Goal: Task Accomplishment & Management: Manage account settings

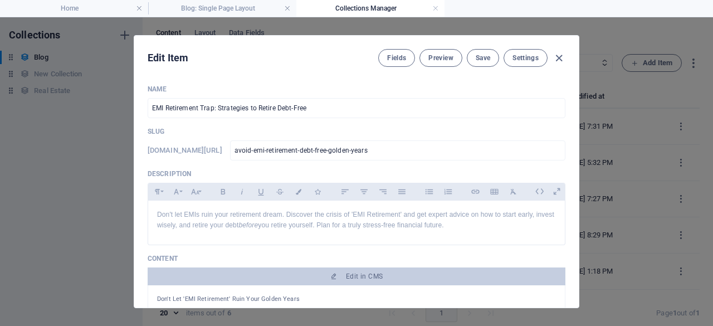
select select
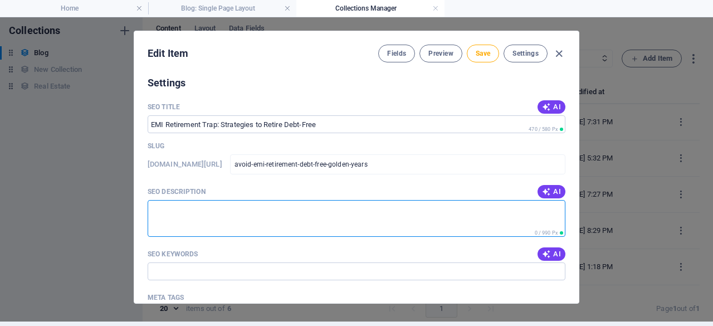
click at [391, 213] on textarea "SEO Description" at bounding box center [357, 218] width 418 height 36
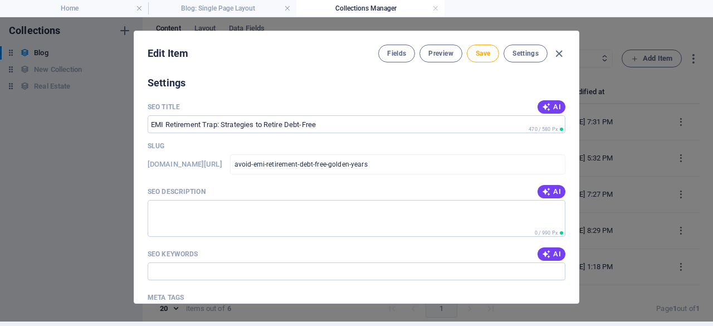
click at [486, 289] on div "Meta tags" at bounding box center [357, 297] width 418 height 17
click at [486, 306] on textarea "Meta tags ​" at bounding box center [357, 324] width 418 height 36
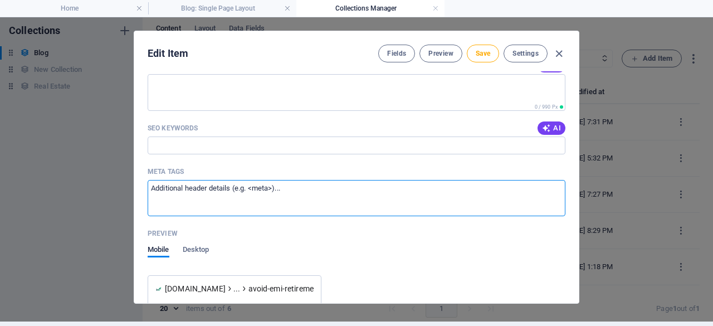
click at [391, 145] on input "SEO Keywords" at bounding box center [357, 146] width 418 height 18
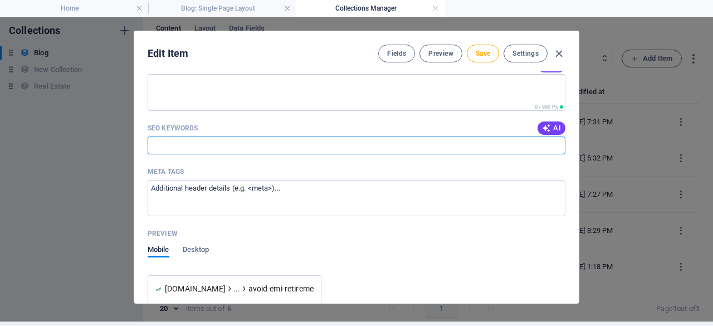
paste input "EMI Retirement, debt-free retirement, retirement planning, financial planning, …"
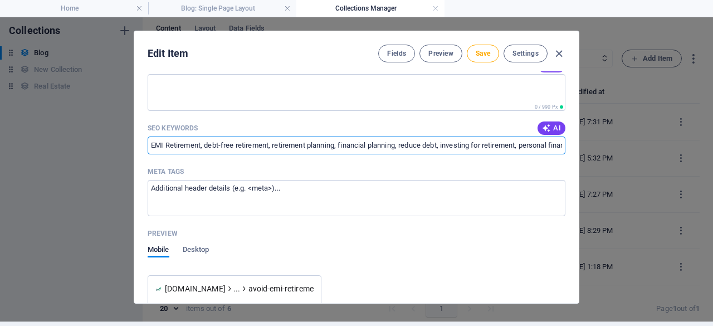
scroll to position [0, 284]
type input "EMI Retirement, debt-free retirement, retirement planning, financial planning, …"
click at [237, 94] on textarea "SEO Description" at bounding box center [357, 92] width 418 height 36
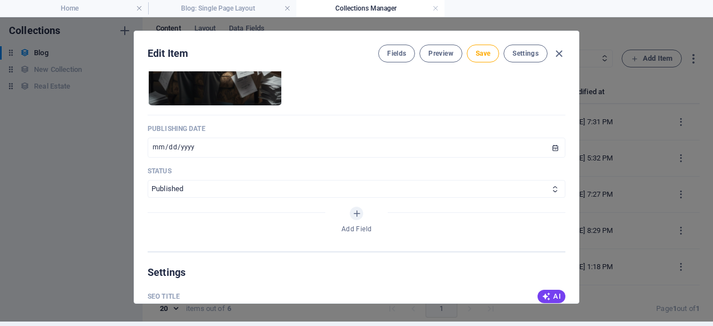
scroll to position [586, 0]
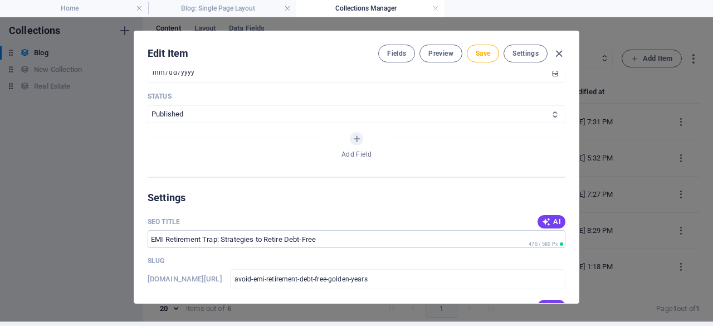
drag, startPoint x: 575, startPoint y: 190, endPoint x: 576, endPoint y: 203, distance: 13.4
click at [576, 203] on div "Name EMI Retirement Trap: Strategies to Retire Debt-Free ​ Slug [DOMAIN_NAME][U…" at bounding box center [356, 187] width 445 height 232
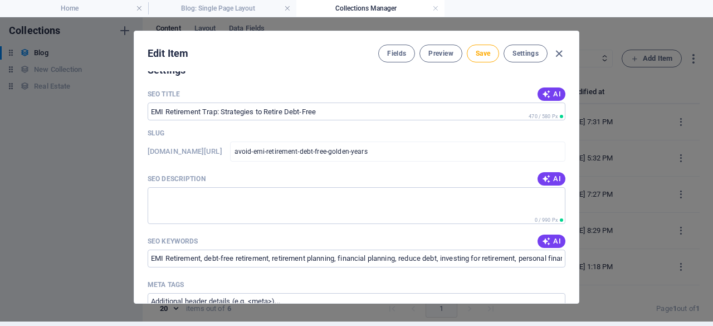
scroll to position [718, 0]
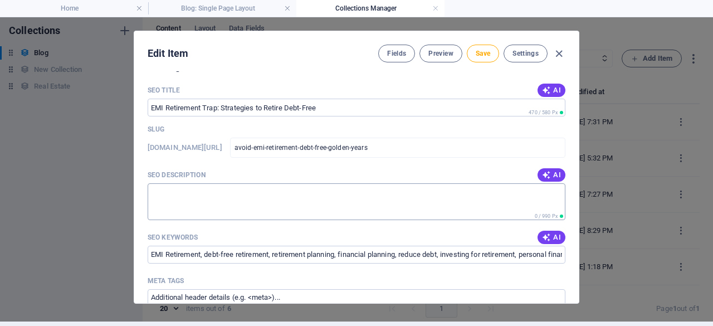
click at [445, 196] on textarea "SEO Description" at bounding box center [357, 201] width 418 height 36
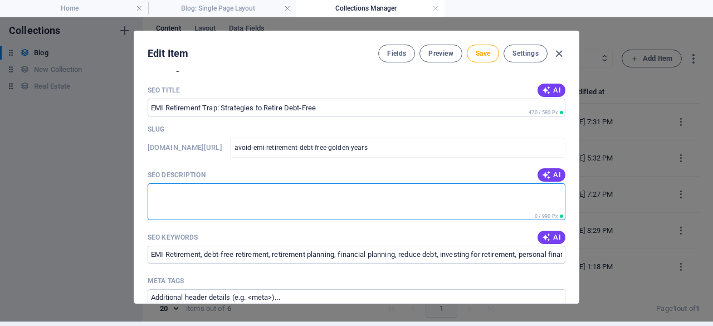
paste textarea "Don't let EMIs ruin your retirement dream. Discover the crisis of 'EMI Retireme…"
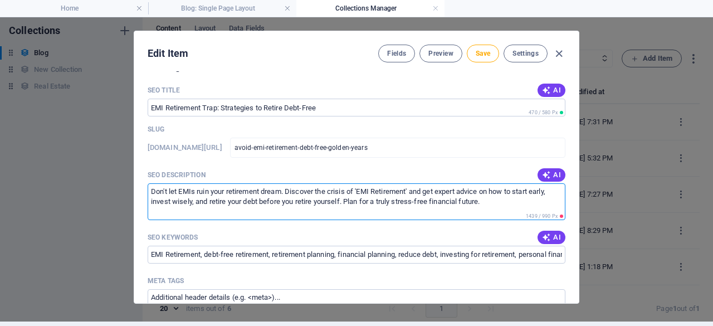
type textarea "Don't let EMIs ruin your retirement dream. Discover the crisis of 'EMI Retireme…"
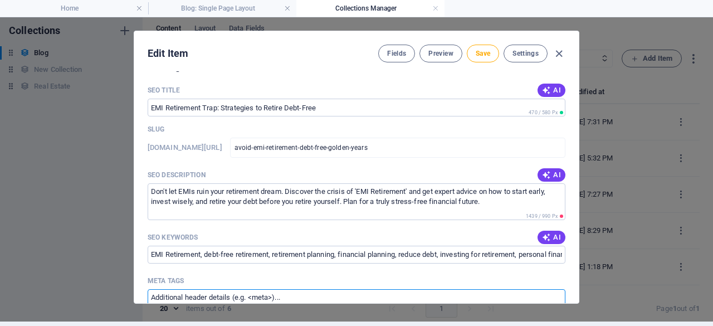
click at [408, 294] on textarea "Meta tags ​" at bounding box center [357, 307] width 418 height 36
paste textarea "<meta name="keywords" content="EMI Retirement, debt-free retirement, retirement…"
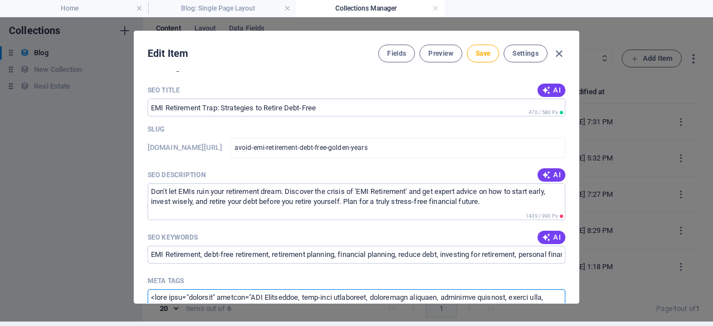
scroll to position [739, 0]
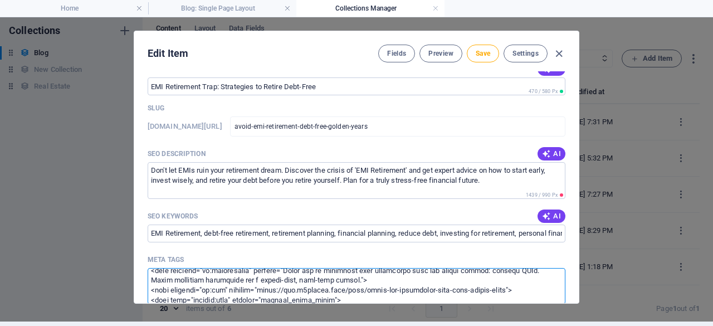
type textarea "<meta name="keywords" content="EMI Retirement, debt-free retirement, retirement…"
drag, startPoint x: 575, startPoint y: 216, endPoint x: 576, endPoint y: 231, distance: 15.1
click at [576, 231] on div "Name EMI Retirement Trap: Strategies to Retire Debt-Free ​ Slug [DOMAIN_NAME][U…" at bounding box center [356, 187] width 445 height 232
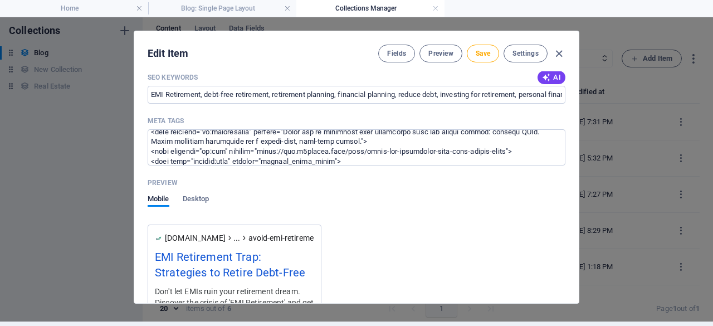
drag, startPoint x: 577, startPoint y: 248, endPoint x: 577, endPoint y: 263, distance: 14.5
click at [577, 263] on div "Edit Item Fields Preview Save Settings Name EMI Retirement Trap: Strategies to …" at bounding box center [357, 167] width 446 height 273
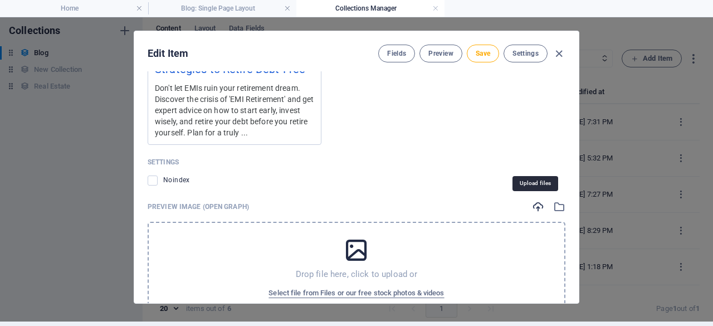
click at [533, 205] on icon "button" at bounding box center [538, 207] width 12 height 12
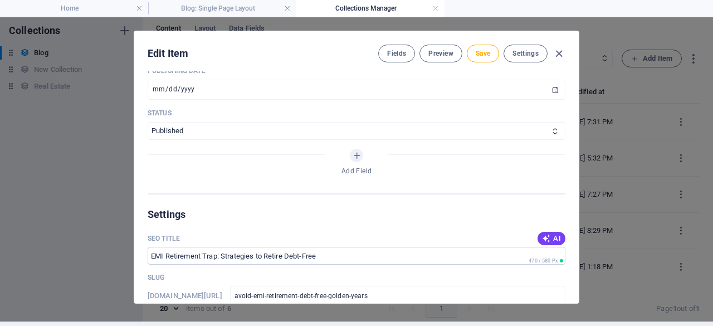
scroll to position [254, 0]
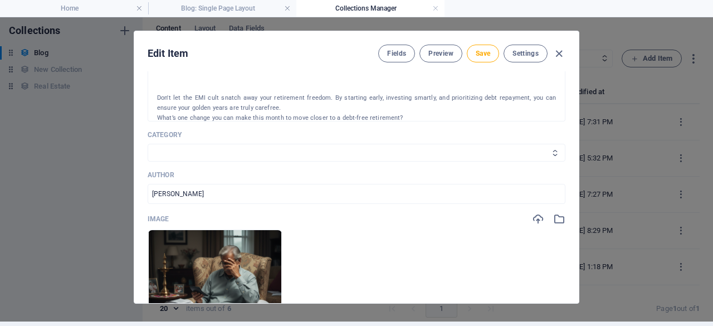
click at [468, 154] on select "Investing Wealth SIP SWP" at bounding box center [357, 153] width 418 height 18
select select "Wealth"
click at [148, 144] on select "Investing Wealth SIP SWP" at bounding box center [357, 153] width 418 height 18
click at [449, 191] on input "[PERSON_NAME]" at bounding box center [357, 194] width 418 height 20
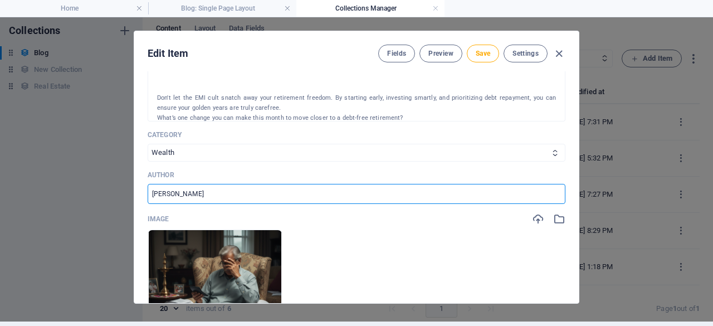
type input "J"
type input "[PERSON_NAME]"
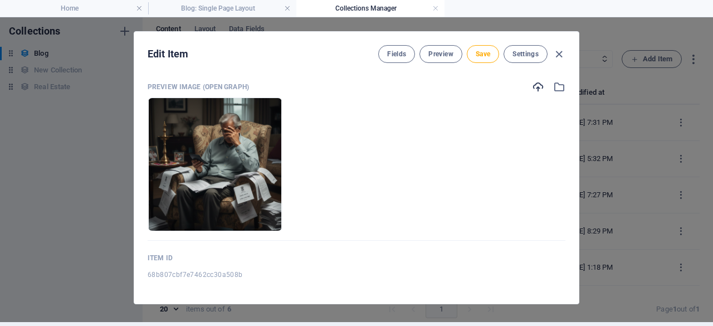
scroll to position [4, 0]
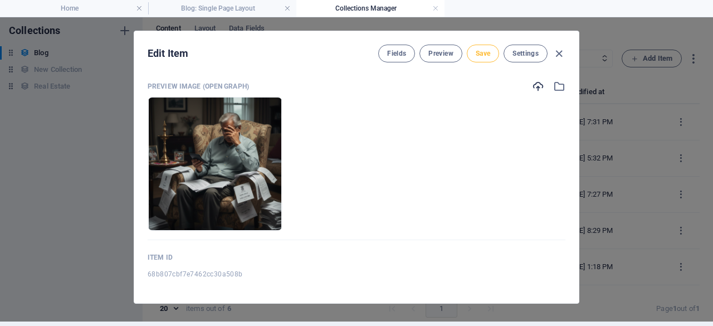
click at [479, 53] on span "Save" at bounding box center [483, 53] width 14 height 9
click at [560, 50] on icon "button" at bounding box center [559, 53] width 13 height 13
type input "emi-retirement-trap-strategies-to-retire-debt-free"
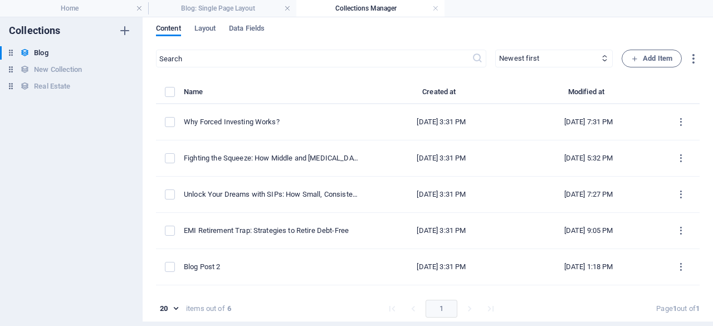
scroll to position [949, 0]
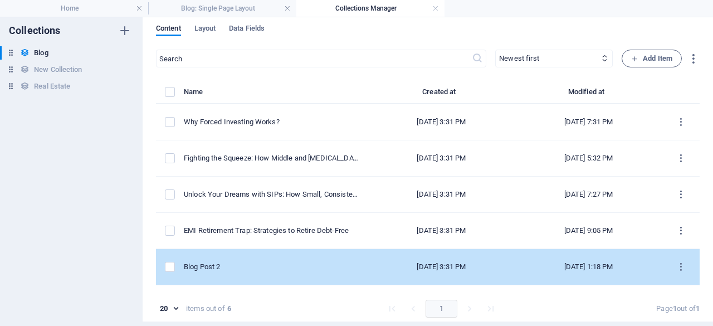
click at [297, 268] on div "Blog Post 2" at bounding box center [271, 267] width 175 height 10
select select
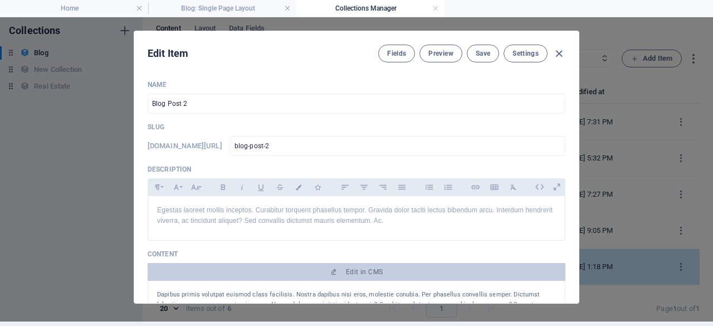
scroll to position [0, 0]
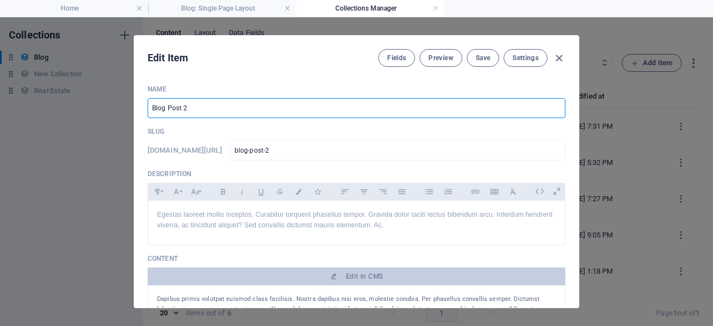
drag, startPoint x: 202, startPoint y: 109, endPoint x: 575, endPoint y: 114, distance: 373.5
click at [575, 114] on div "Name Blog Post 2 ​ Slug [DOMAIN_NAME][URL] blog-post-2 ​ Description Paragraph …" at bounding box center [356, 192] width 445 height 232
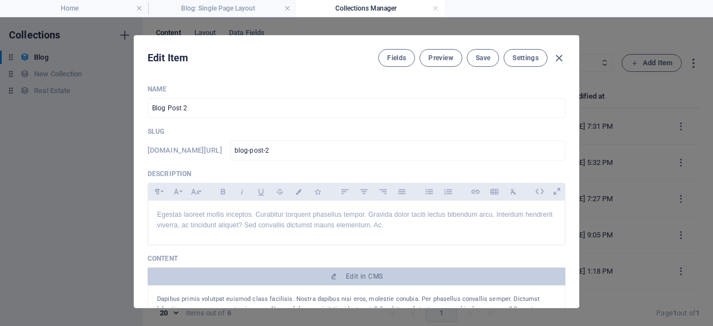
drag, startPoint x: 575, startPoint y: 113, endPoint x: 574, endPoint y: 123, distance: 10.2
click at [574, 123] on div "Name Blog Post 2 ​ Slug [DOMAIN_NAME][URL] blog-post-2 ​ Description Paragraph …" at bounding box center [356, 192] width 445 height 232
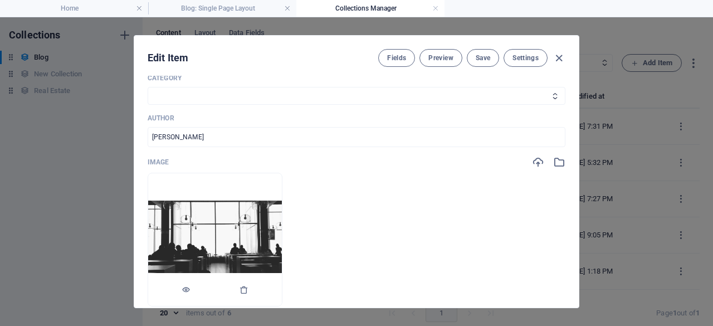
click at [282, 203] on img at bounding box center [215, 240] width 134 height 79
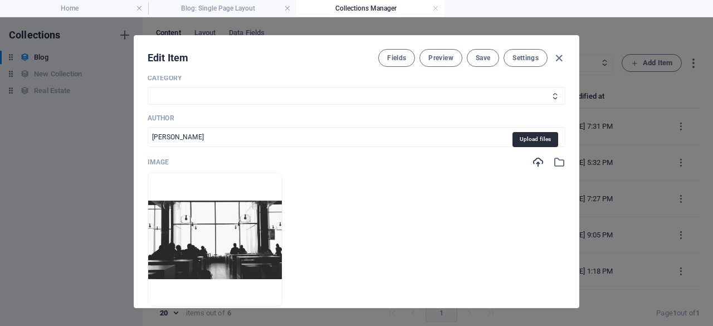
click at [535, 159] on icon "button" at bounding box center [538, 162] width 12 height 12
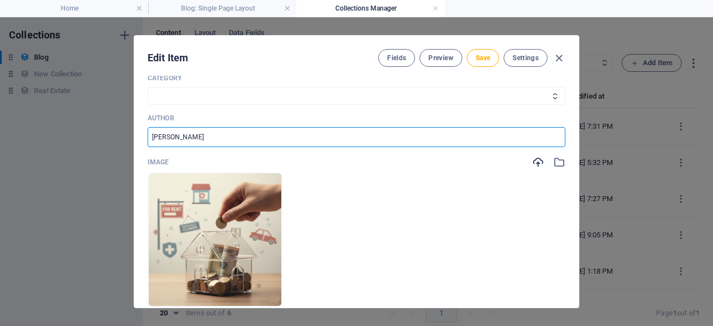
click at [240, 137] on input "[PERSON_NAME]" at bounding box center [357, 137] width 418 height 20
type input "M"
type input "[PERSON_NAME]"
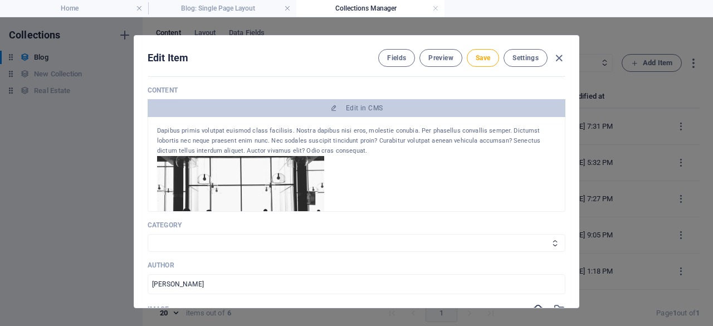
scroll to position [158, 0]
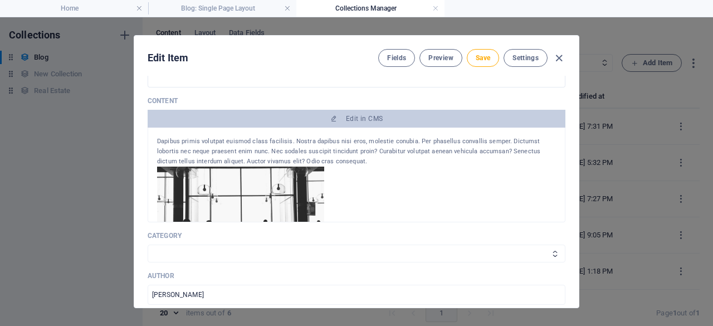
click at [263, 195] on img at bounding box center [240, 216] width 167 height 98
click at [265, 191] on img at bounding box center [240, 216] width 167 height 98
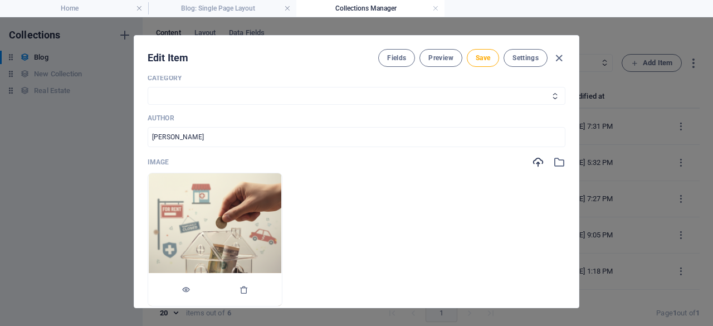
scroll to position [632, 0]
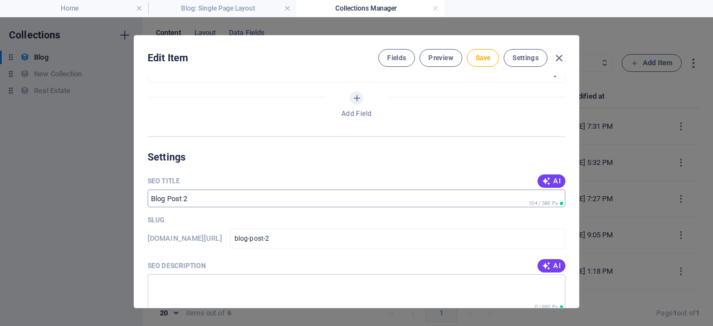
click at [212, 199] on input "SEO Title" at bounding box center [357, 199] width 418 height 18
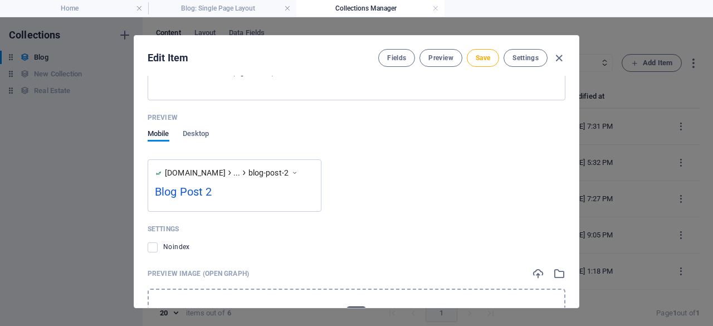
scroll to position [1086, 0]
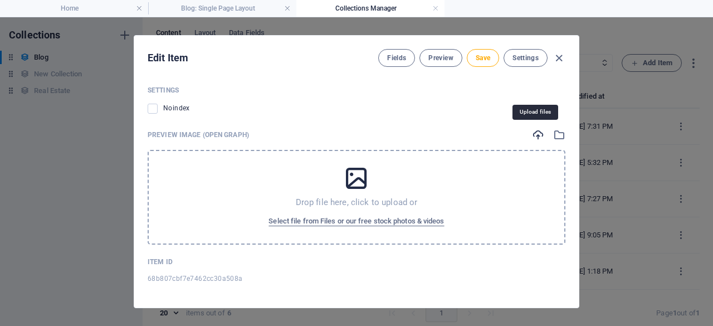
click at [535, 131] on icon "button" at bounding box center [538, 135] width 12 height 12
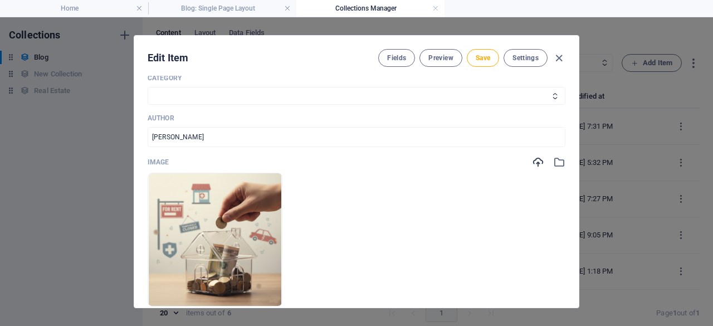
scroll to position [0, 0]
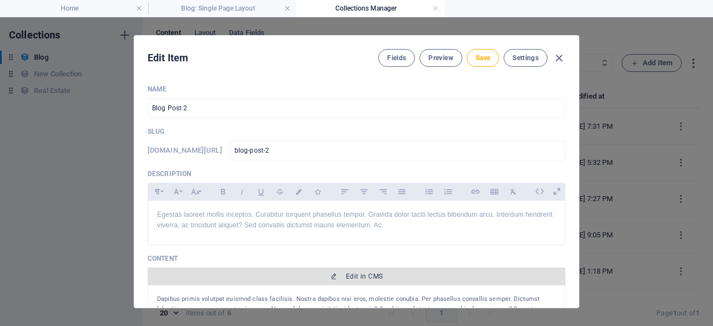
click at [374, 276] on span "Edit in CMS" at bounding box center [364, 276] width 37 height 9
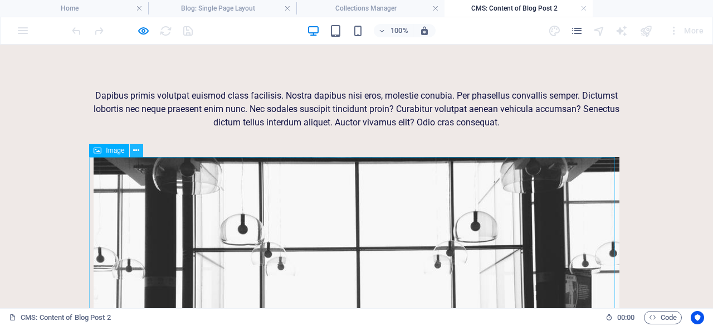
click at [140, 148] on button at bounding box center [136, 150] width 13 height 13
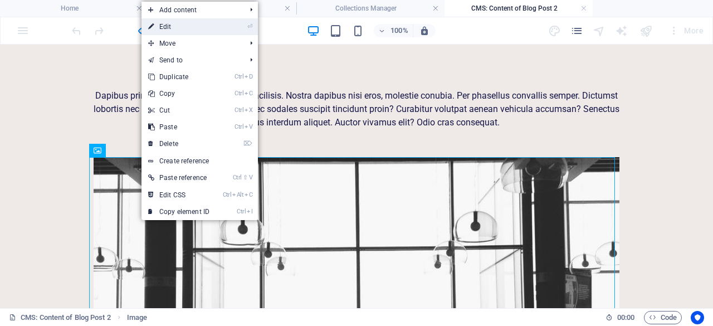
click at [172, 26] on link "⏎ Edit" at bounding box center [179, 26] width 75 height 17
select select "%"
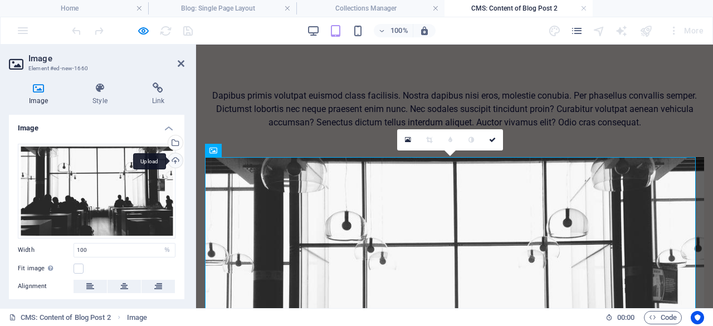
click at [174, 162] on div "Upload" at bounding box center [174, 161] width 17 height 17
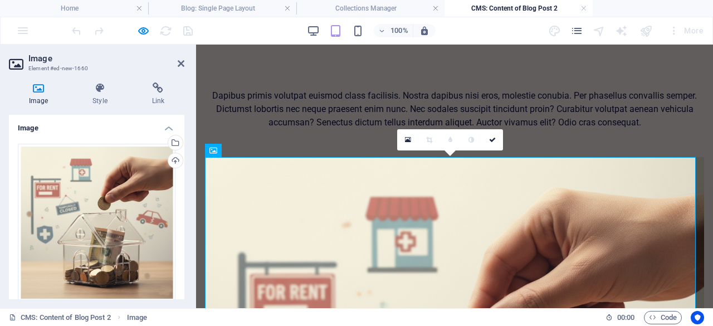
drag, startPoint x: 182, startPoint y: 168, endPoint x: 183, endPoint y: 184, distance: 16.2
click at [185, 183] on div "Image Style Link Image Drag files here, click to choose files or select files f…" at bounding box center [96, 191] width 193 height 235
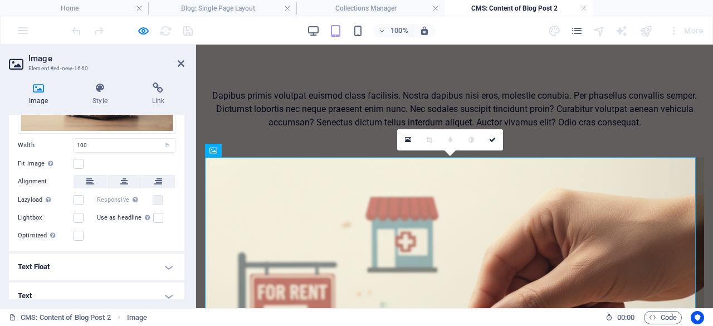
scroll to position [175, 0]
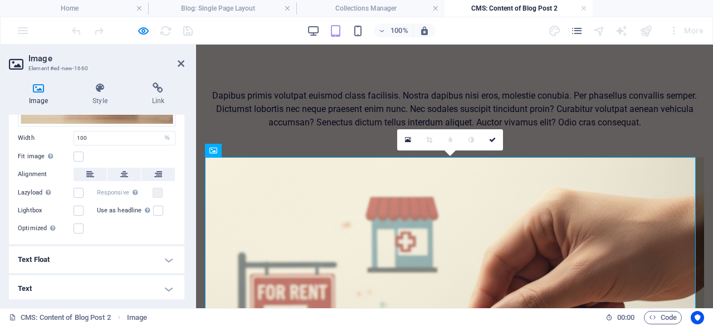
click at [169, 285] on h4 "Text" at bounding box center [97, 288] width 176 height 27
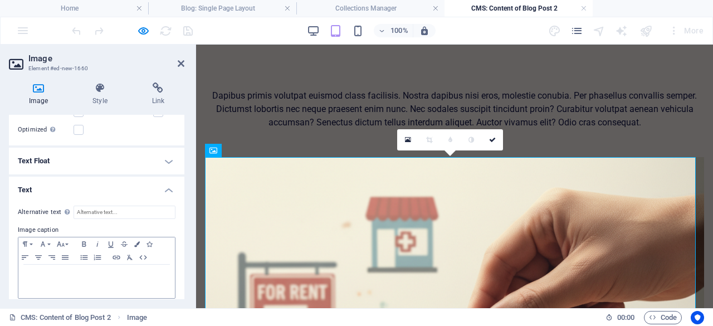
scroll to position [279, 0]
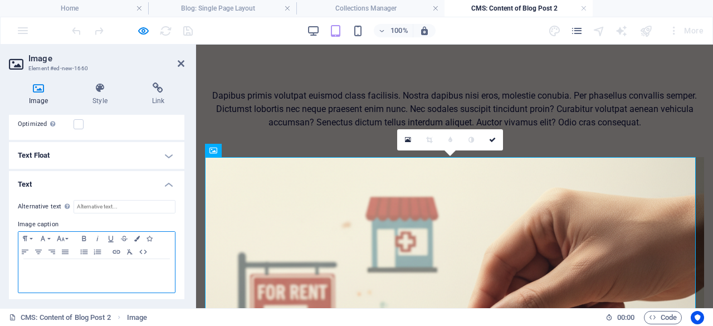
click at [129, 270] on p at bounding box center [96, 270] width 145 height 10
click at [98, 274] on div at bounding box center [96, 275] width 157 height 33
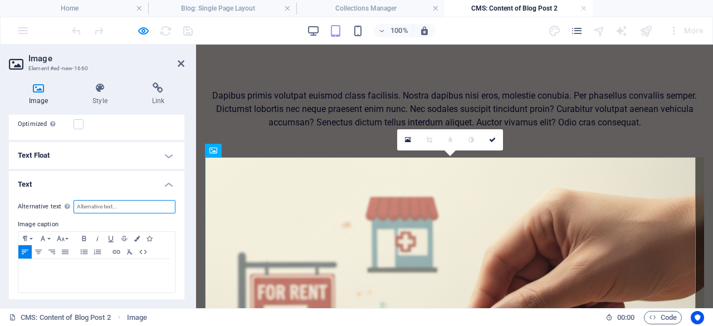
click at [109, 201] on input "Alternative text The alternative text is used by devices that cannot display im…" at bounding box center [125, 206] width 102 height 13
paste input "Hand placing coin into a transparent house-shaped piggy bank, symbolizing an em…"
type input "Hand placing coin into a transparent house-shaped piggy bank, symbolizing an em…"
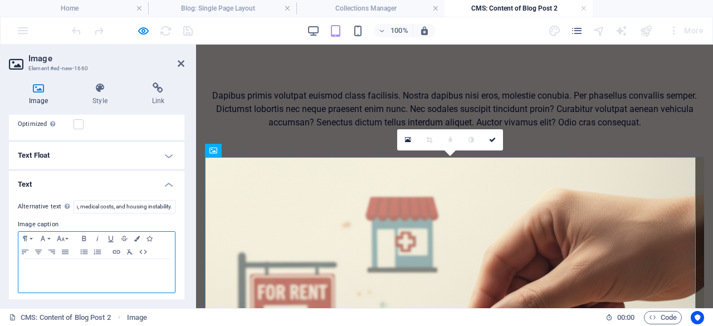
scroll to position [0, 0]
click at [123, 271] on p at bounding box center [96, 270] width 145 height 10
click at [75, 265] on p at bounding box center [96, 270] width 145 height 10
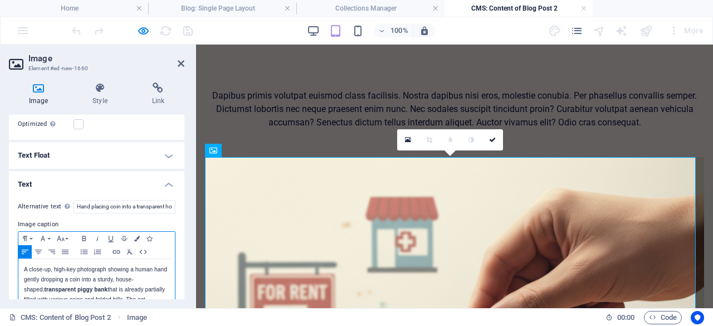
scroll to position [27, 0]
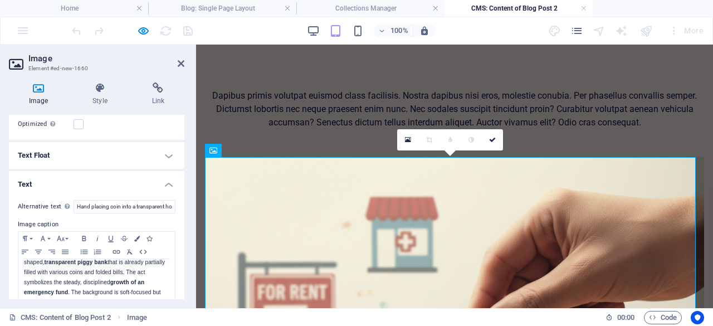
drag, startPoint x: 182, startPoint y: 237, endPoint x: 177, endPoint y: 266, distance: 29.3
click at [177, 266] on div "Alternative text The alternative text is used by devices that cannot display im…" at bounding box center [97, 286] width 176 height 190
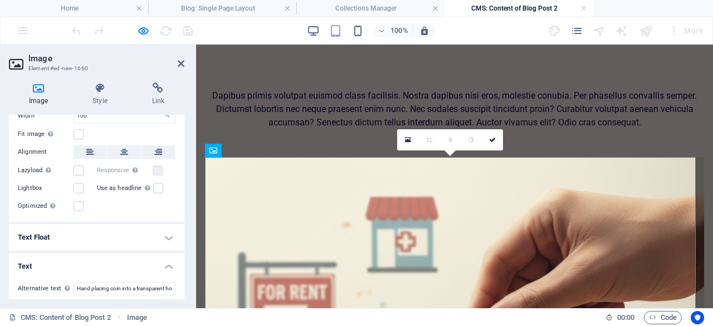
scroll to position [195, 0]
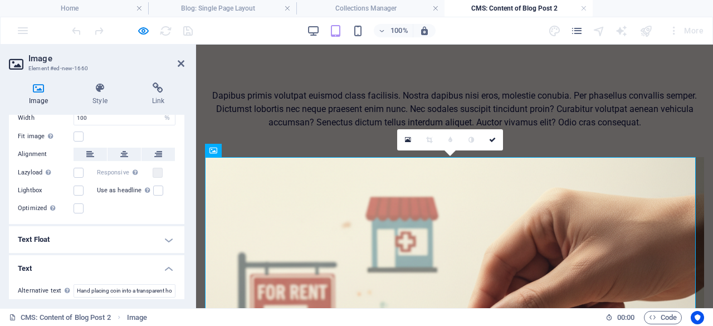
click at [182, 146] on div "Drag files here, click to choose files or select files from Files or our free s…" at bounding box center [97, 82] width 176 height 284
click at [181, 126] on div "Drag files here, click to choose files or select files from Files or our free s…" at bounding box center [97, 82] width 176 height 284
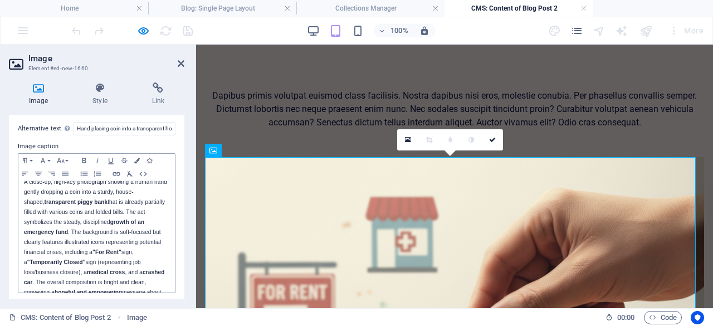
scroll to position [0, 0]
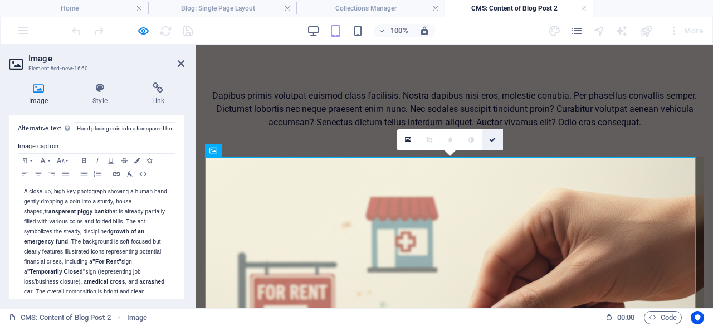
click at [495, 139] on icon at bounding box center [492, 140] width 7 height 7
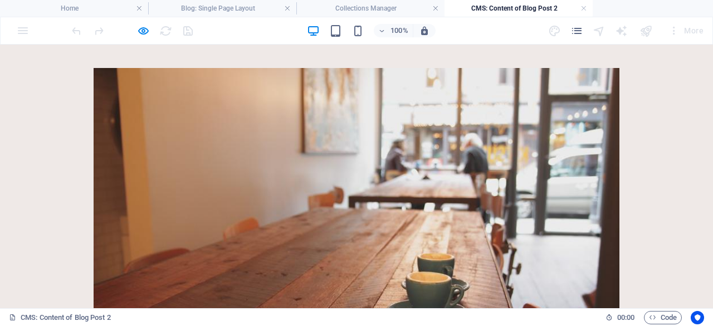
scroll to position [769, 0]
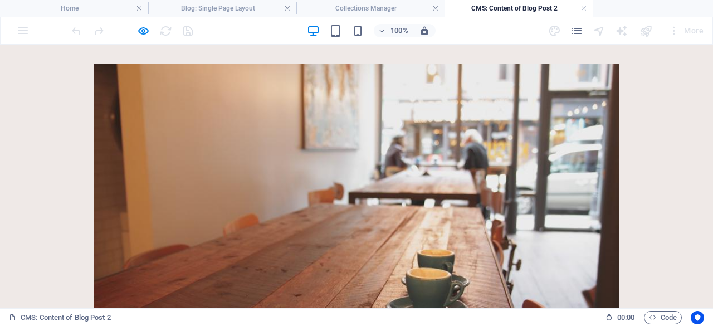
click at [560, 187] on figure at bounding box center [357, 218] width 526 height 309
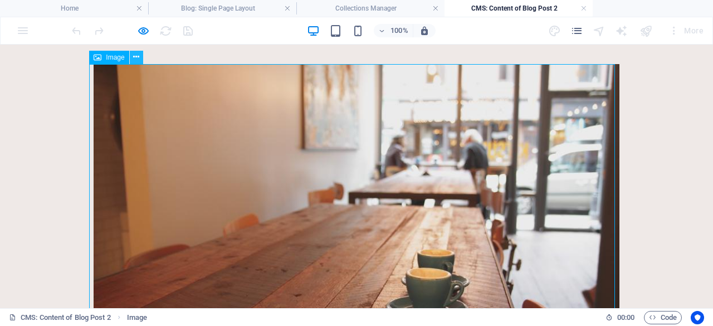
click at [133, 56] on button at bounding box center [136, 57] width 13 height 13
click at [134, 56] on icon at bounding box center [136, 57] width 6 height 12
click at [134, 55] on icon at bounding box center [136, 57] width 6 height 12
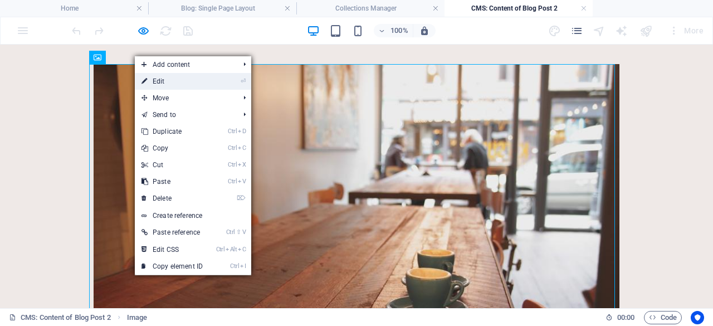
click at [143, 77] on icon at bounding box center [145, 81] width 6 height 17
select select "%"
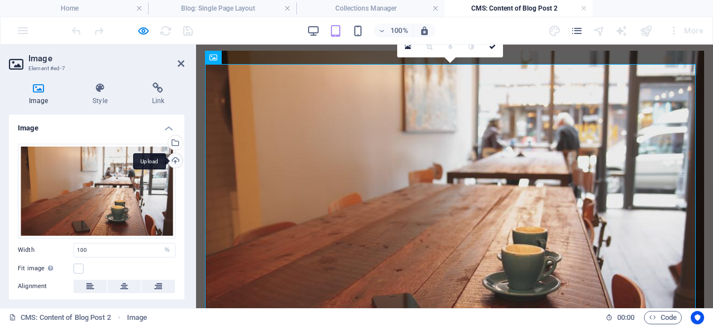
scroll to position [760, 0]
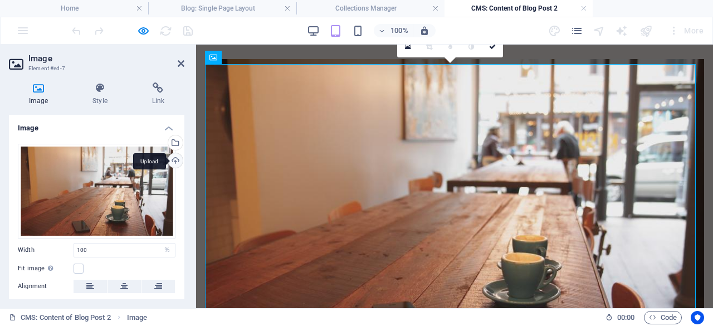
click at [172, 161] on div "Upload" at bounding box center [174, 161] width 17 height 17
click at [175, 159] on div "Upload" at bounding box center [174, 161] width 17 height 17
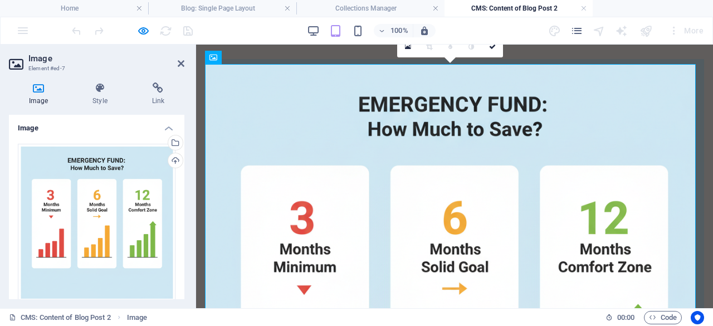
drag, startPoint x: 182, startPoint y: 206, endPoint x: 183, endPoint y: 215, distance: 9.0
click at [183, 215] on div "Image Drag files here, click to choose files or select files from Files or our …" at bounding box center [97, 207] width 176 height 185
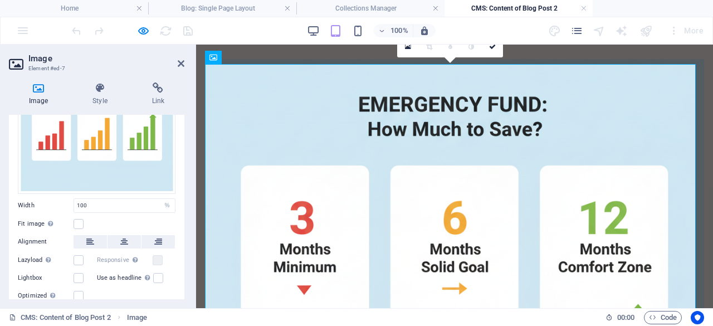
scroll to position [162, 0]
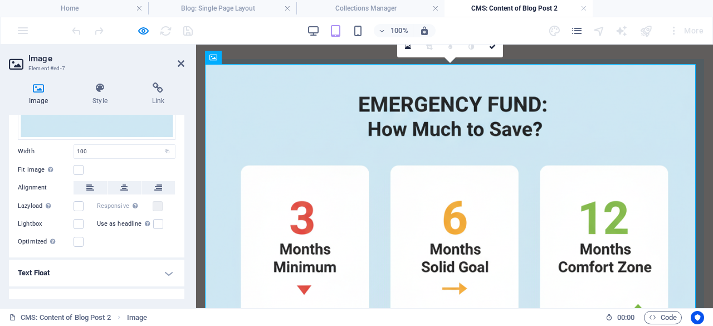
click at [163, 293] on h4 "Text" at bounding box center [97, 302] width 176 height 27
click at [151, 289] on h4 "Text" at bounding box center [97, 299] width 176 height 20
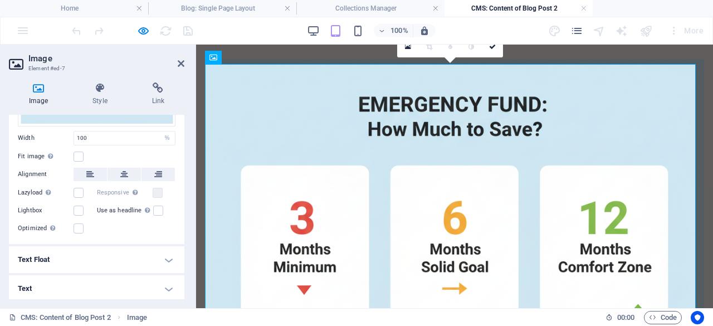
click at [78, 282] on h4 "Text" at bounding box center [97, 288] width 176 height 27
click at [164, 284] on h4 "Text" at bounding box center [97, 285] width 176 height 20
click at [168, 282] on h4 "Text" at bounding box center [97, 288] width 176 height 27
click at [137, 286] on h4 "Text" at bounding box center [97, 285] width 176 height 20
click at [167, 281] on h4 "Text" at bounding box center [97, 288] width 176 height 27
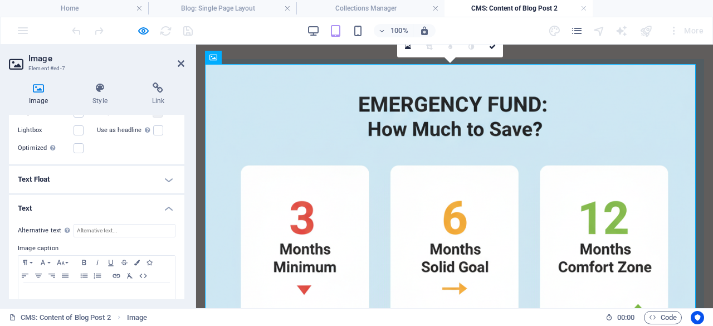
scroll to position [279, 0]
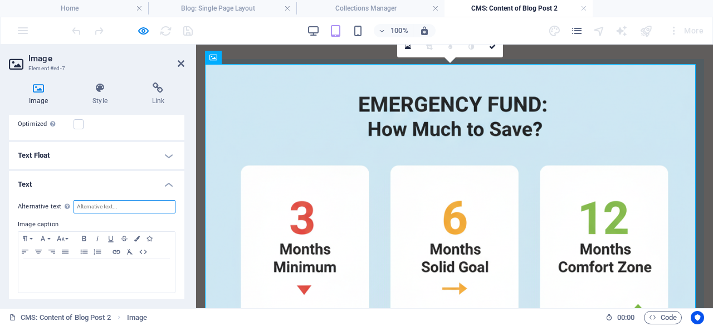
click at [139, 203] on input "Alternative text The alternative text is used by devices that cannot display im…" at bounding box center [125, 206] width 102 height 13
paste input "Infographic illustrating emergency fund savings goals with three columns labele…"
type input "Infographic illustrating emergency fund savings goals with three columns labele…"
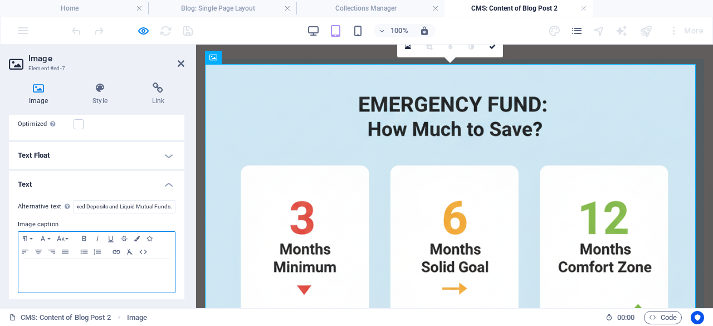
click at [130, 270] on p at bounding box center [96, 270] width 145 height 10
click at [111, 269] on p at bounding box center [96, 270] width 145 height 10
click at [56, 274] on div at bounding box center [96, 275] width 157 height 33
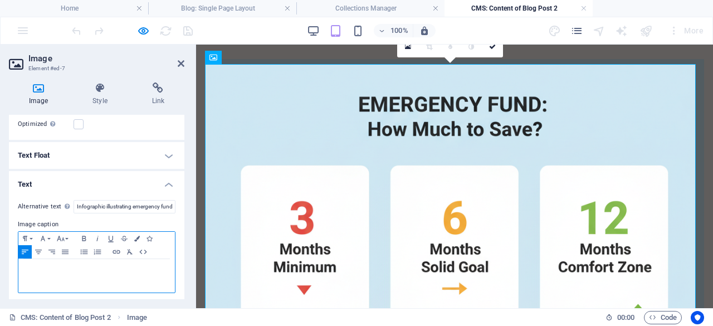
click at [56, 274] on div at bounding box center [96, 275] width 157 height 33
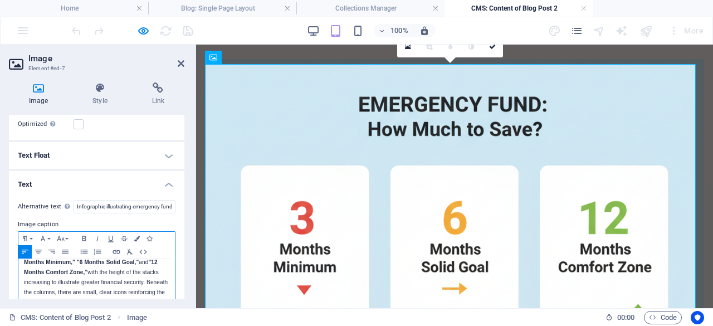
scroll to position [357, 0]
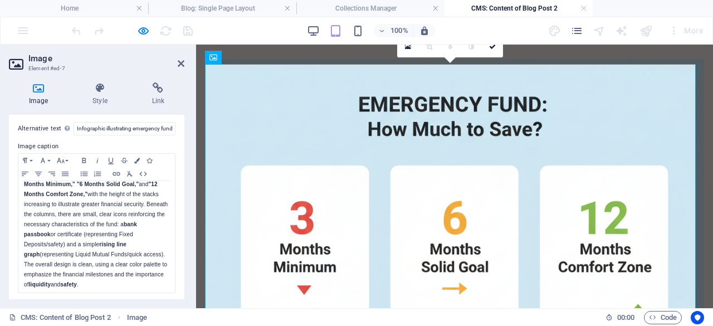
drag, startPoint x: 181, startPoint y: 242, endPoint x: 183, endPoint y: 207, distance: 35.2
click at [183, 207] on div "Image Drag files here, click to choose files or select files from Files or our …" at bounding box center [97, 207] width 176 height 185
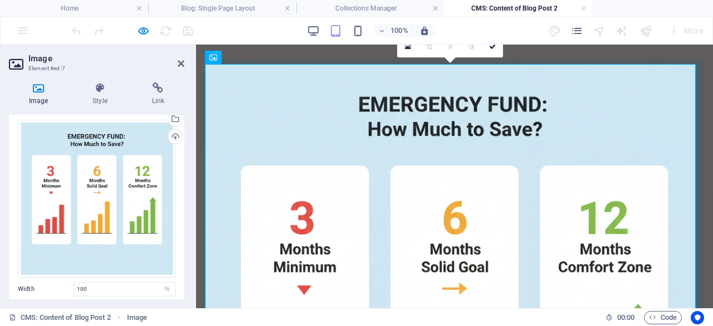
scroll to position [0, 0]
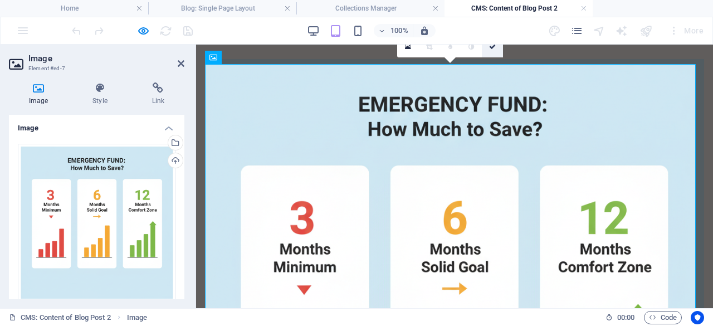
drag, startPoint x: 493, startPoint y: 2, endPoint x: 495, endPoint y: 47, distance: 45.8
click at [495, 47] on icon at bounding box center [492, 46] width 7 height 7
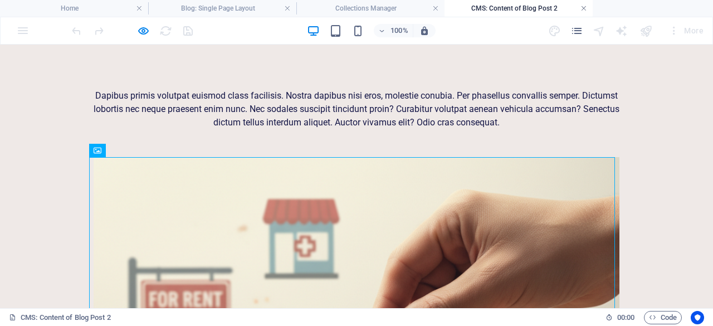
click at [585, 8] on link at bounding box center [584, 8] width 7 height 11
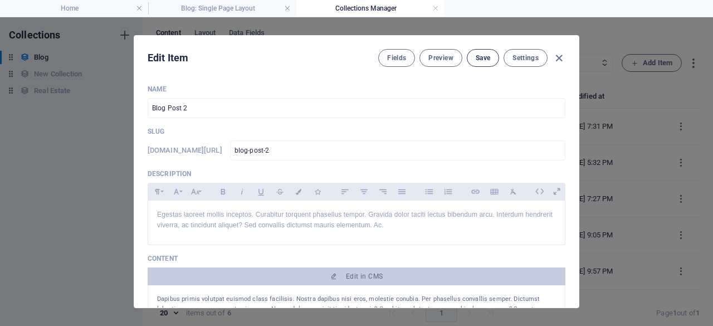
click at [480, 54] on span "Save" at bounding box center [483, 58] width 14 height 9
click at [557, 57] on icon "button" at bounding box center [559, 58] width 13 height 13
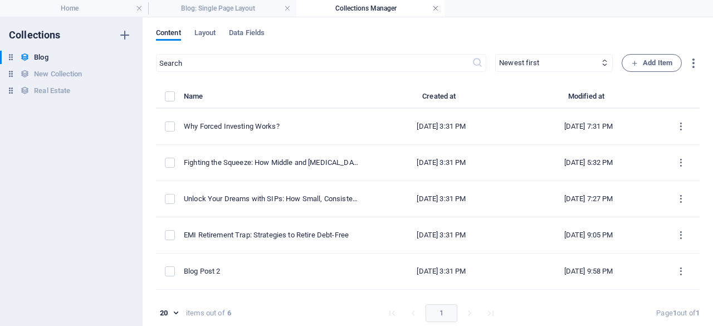
click at [434, 7] on link at bounding box center [436, 8] width 7 height 11
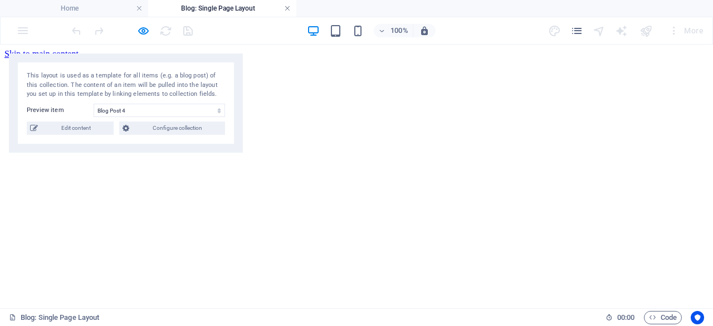
click at [288, 7] on link at bounding box center [287, 8] width 7 height 11
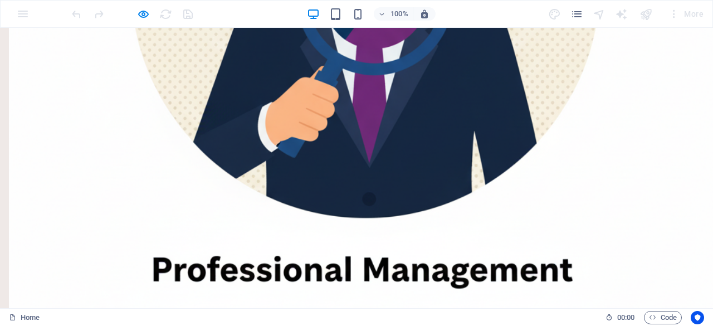
scroll to position [2527, 0]
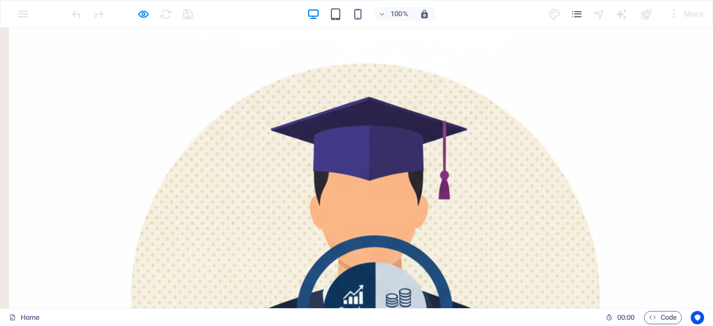
click at [191, 11] on div at bounding box center [132, 14] width 125 height 18
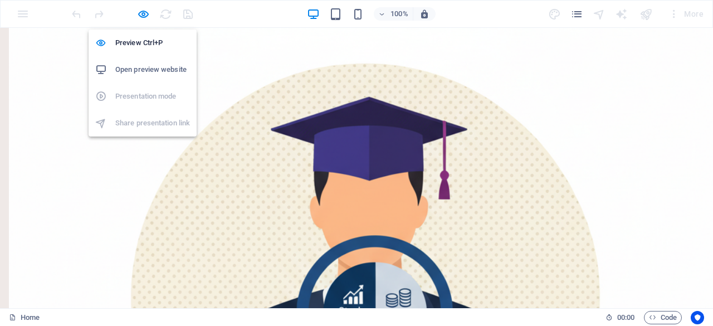
click at [155, 66] on h6 "Open preview website" at bounding box center [152, 69] width 75 height 13
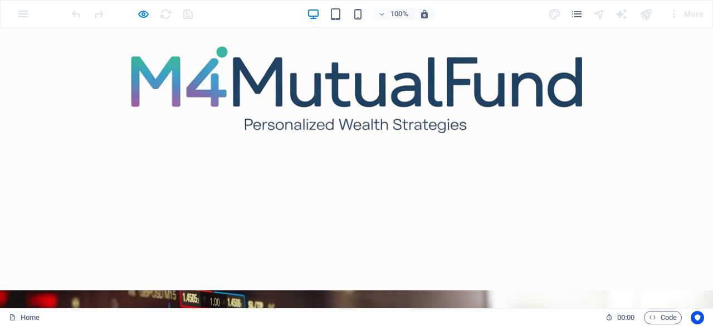
scroll to position [0, 0]
